Goal: Information Seeking & Learning: Find specific fact

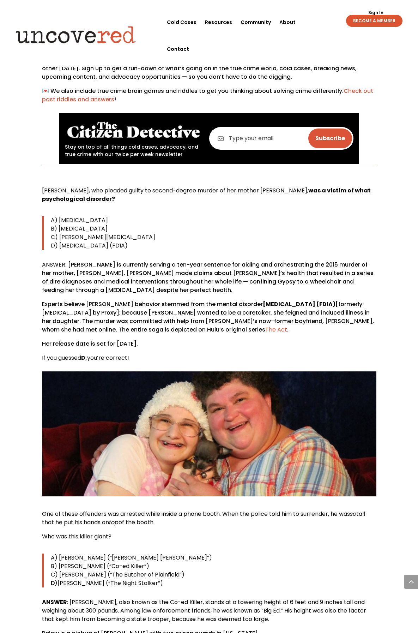
scroll to position [388, 0]
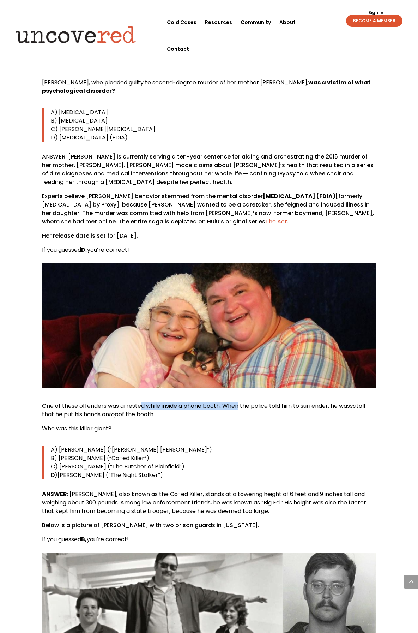
drag, startPoint x: 139, startPoint y: 404, endPoint x: 248, endPoint y: 405, distance: 109.1
click at [242, 405] on span "One of these offenders was arrested while inside a phone booth. When the police…" at bounding box center [196, 406] width 308 height 8
click at [248, 405] on span "One of these offenders was arrested while inside a phone booth. When the police…" at bounding box center [196, 406] width 308 height 8
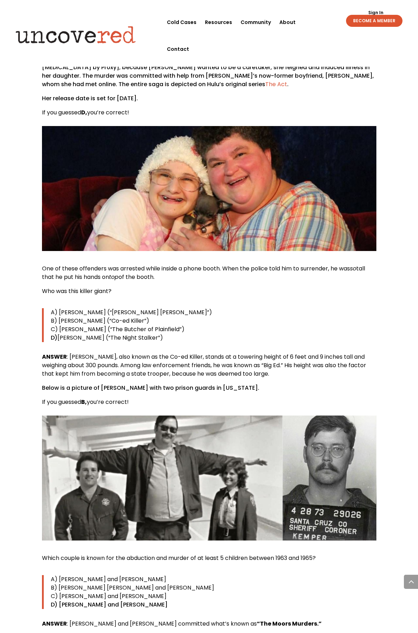
scroll to position [530, 0]
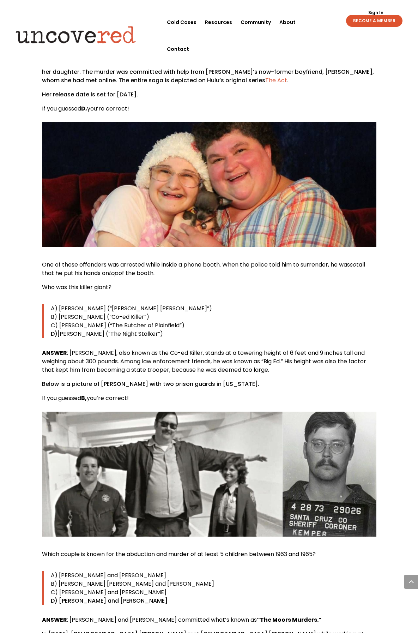
click at [134, 262] on span "One of these offenders was arrested while inside a phone booth. When the police…" at bounding box center [196, 265] width 308 height 8
click at [260, 355] on span "ANSWER : [PERSON_NAME], also known as the Co-ed Killer, stands at a towering he…" at bounding box center [204, 361] width 325 height 25
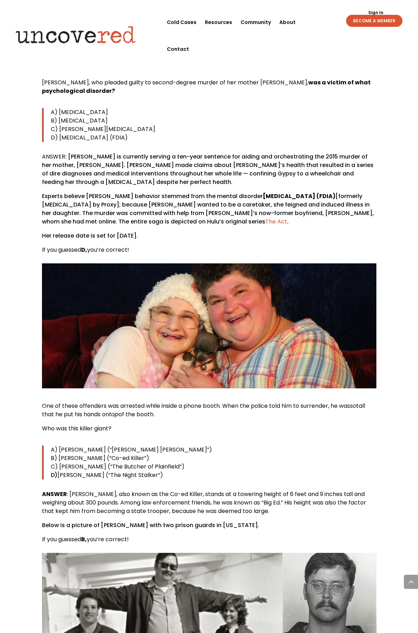
scroll to position [353, 0]
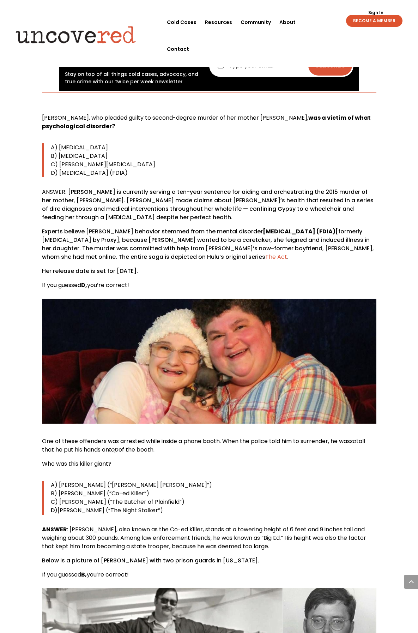
click at [189, 241] on p "Experts believe [PERSON_NAME] behavior stemmed from the mental disorder [MEDICA…" at bounding box center [209, 247] width 335 height 40
click at [168, 240] on p "Experts believe [PERSON_NAME] behavior stemmed from the mental disorder [MEDICA…" at bounding box center [209, 247] width 335 height 40
click at [233, 240] on p "Experts believe [PERSON_NAME] behavior stemmed from the mental disorder [MEDICA…" at bounding box center [209, 247] width 335 height 40
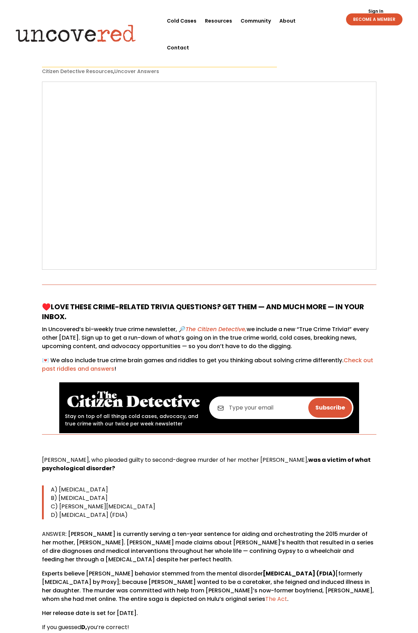
scroll to position [0, 0]
